Goal: Task Accomplishment & Management: Manage account settings

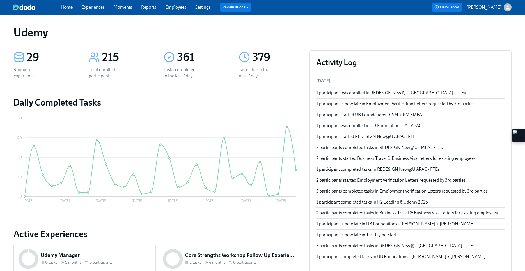
click at [98, 9] on link "Experiences" at bounding box center [93, 6] width 23 height 5
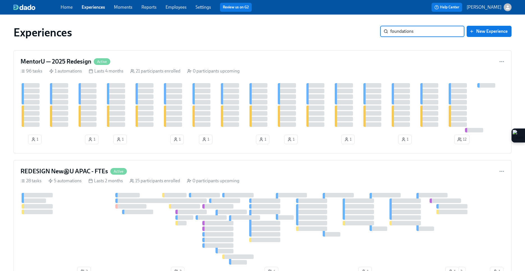
type input "foundations"
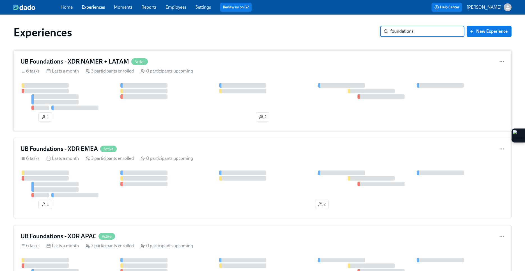
click at [274, 74] on div "6 tasks Lasts a month 3 participants enrolled 0 participants upcoming" at bounding box center [262, 71] width 484 height 6
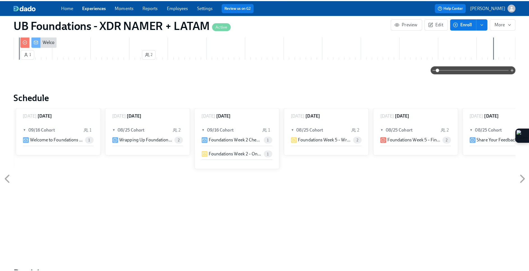
scroll to position [371, 0]
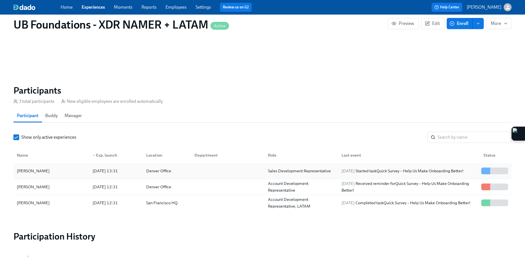
click at [72, 171] on div "[PERSON_NAME]" at bounding box center [51, 170] width 73 height 11
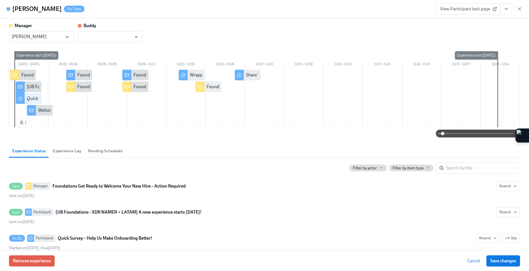
click at [100, 42] on div "Manager [PERSON_NAME] ​ Buddy ​ [DATE] – [DATE] 09/22 – 09/28 09/29 – 10/05 10/…" at bounding box center [264, 80] width 511 height 115
click at [102, 39] on input "text" at bounding box center [106, 36] width 51 height 11
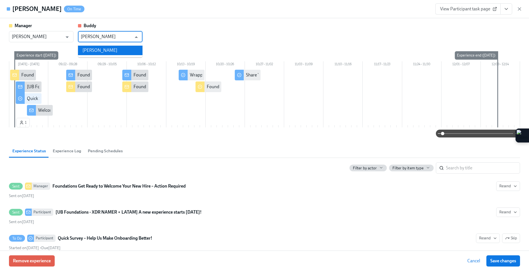
click at [92, 53] on li "[PERSON_NAME]" at bounding box center [110, 51] width 65 height 10
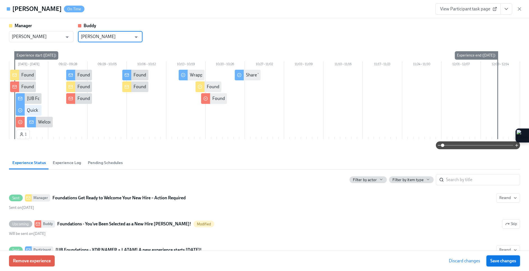
type input "[PERSON_NAME]"
click at [497, 261] on span "Save changes" at bounding box center [503, 262] width 26 height 6
type input "[PERSON_NAME]"
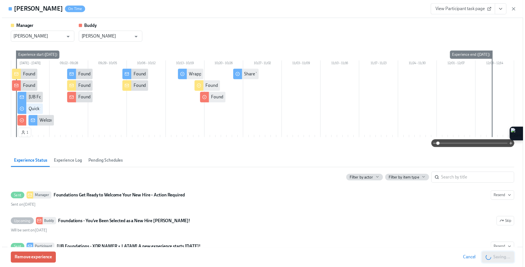
scroll to position [0, 1004]
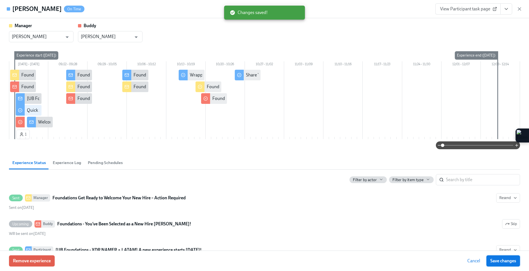
click at [510, 261] on span "Save changes" at bounding box center [503, 262] width 26 height 6
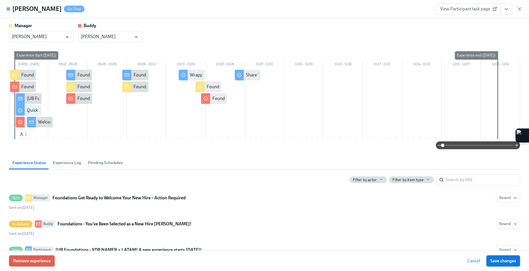
click at [510, 261] on span "Save changes" at bounding box center [503, 262] width 26 height 6
click at [519, 7] on icon "button" at bounding box center [520, 9] width 6 height 6
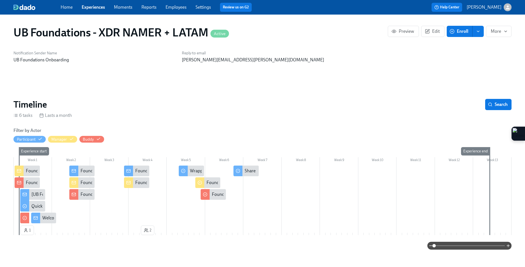
click at [91, 8] on link "Experiences" at bounding box center [93, 6] width 23 height 5
